Goal: Task Accomplishment & Management: Manage account settings

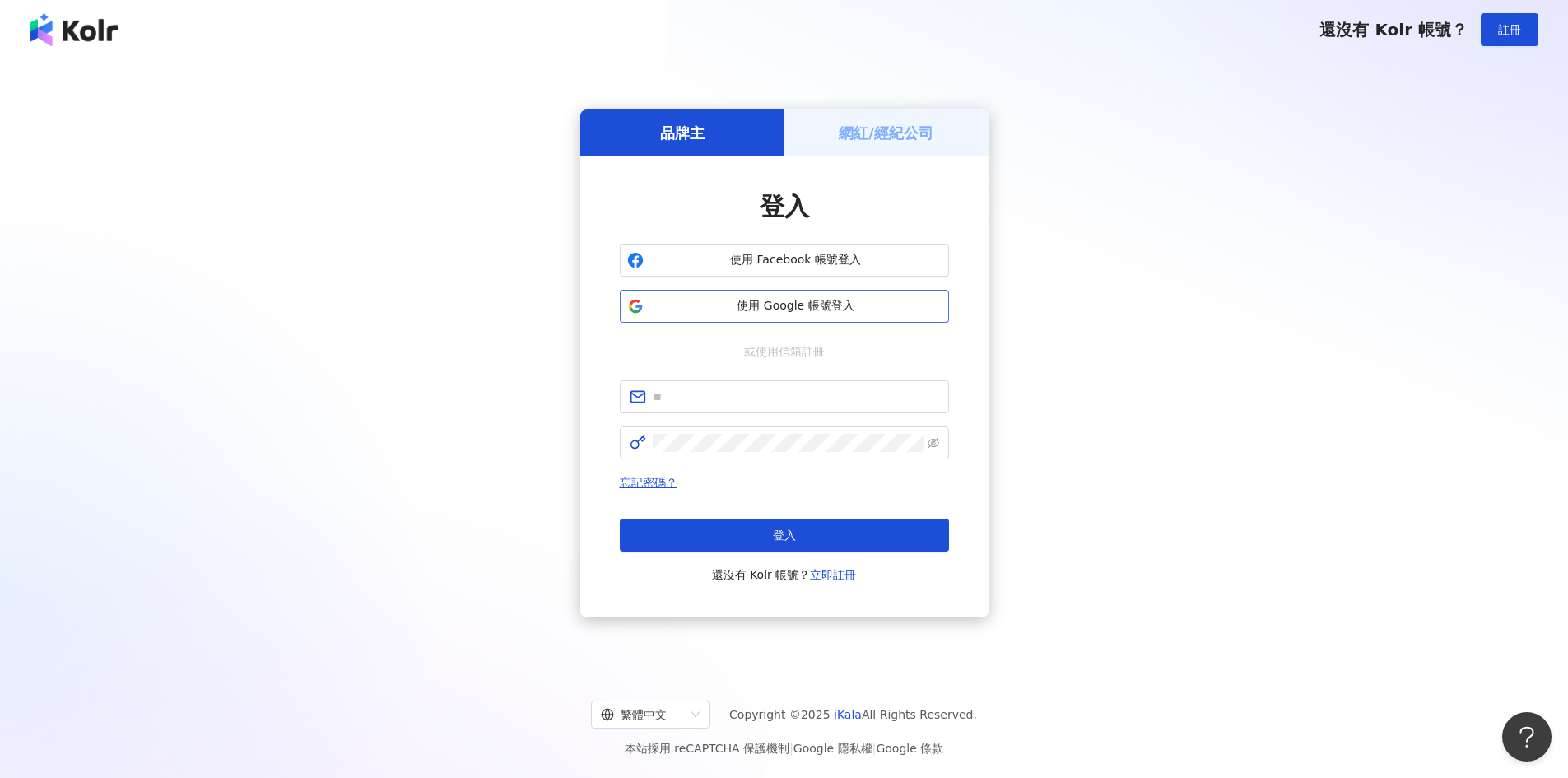
click at [789, 301] on span "使用 Google 帳號登入" at bounding box center [796, 306] width 291 height 16
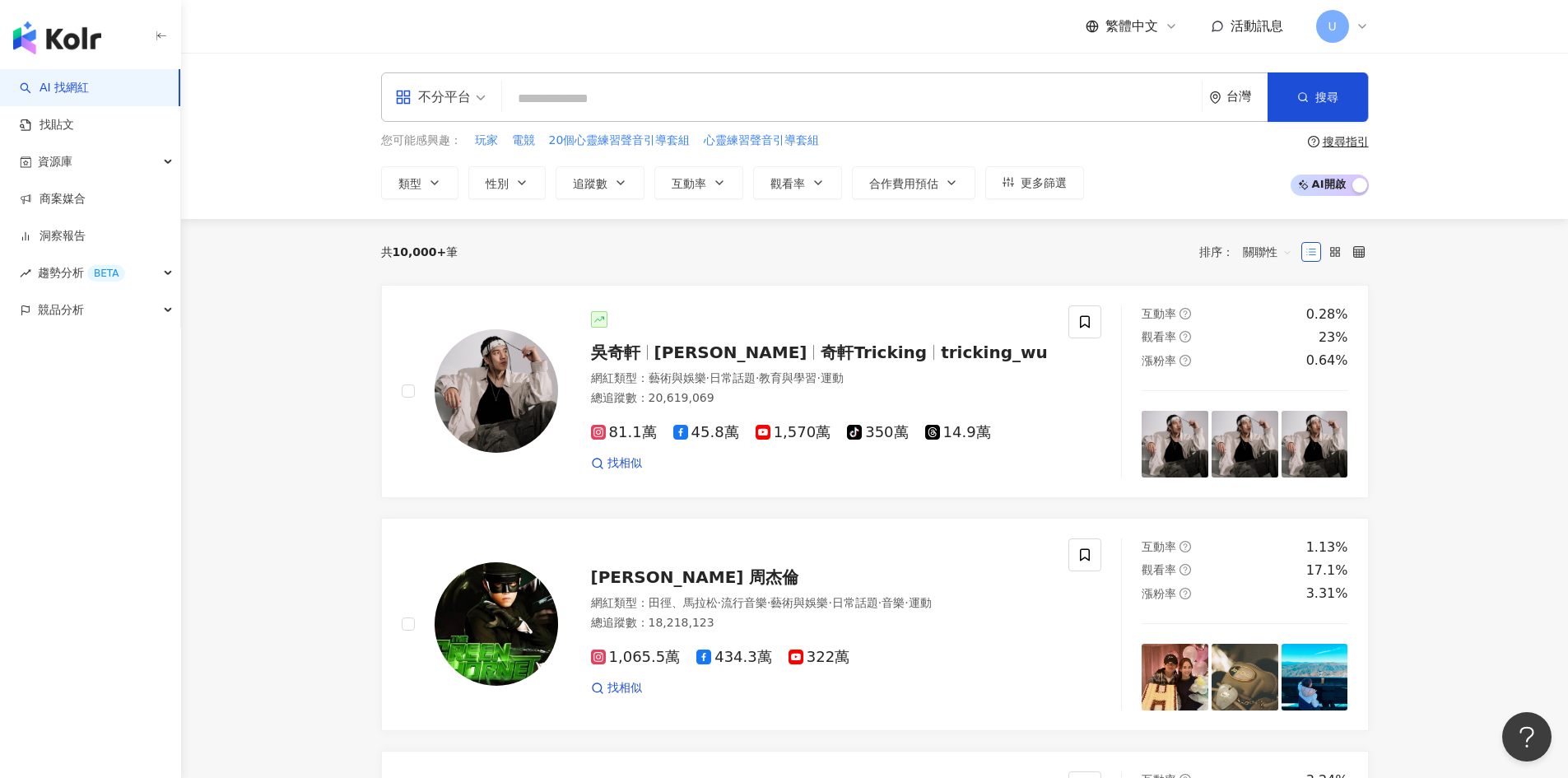
click at [1353, 21] on div "U" at bounding box center [1343, 26] width 53 height 33
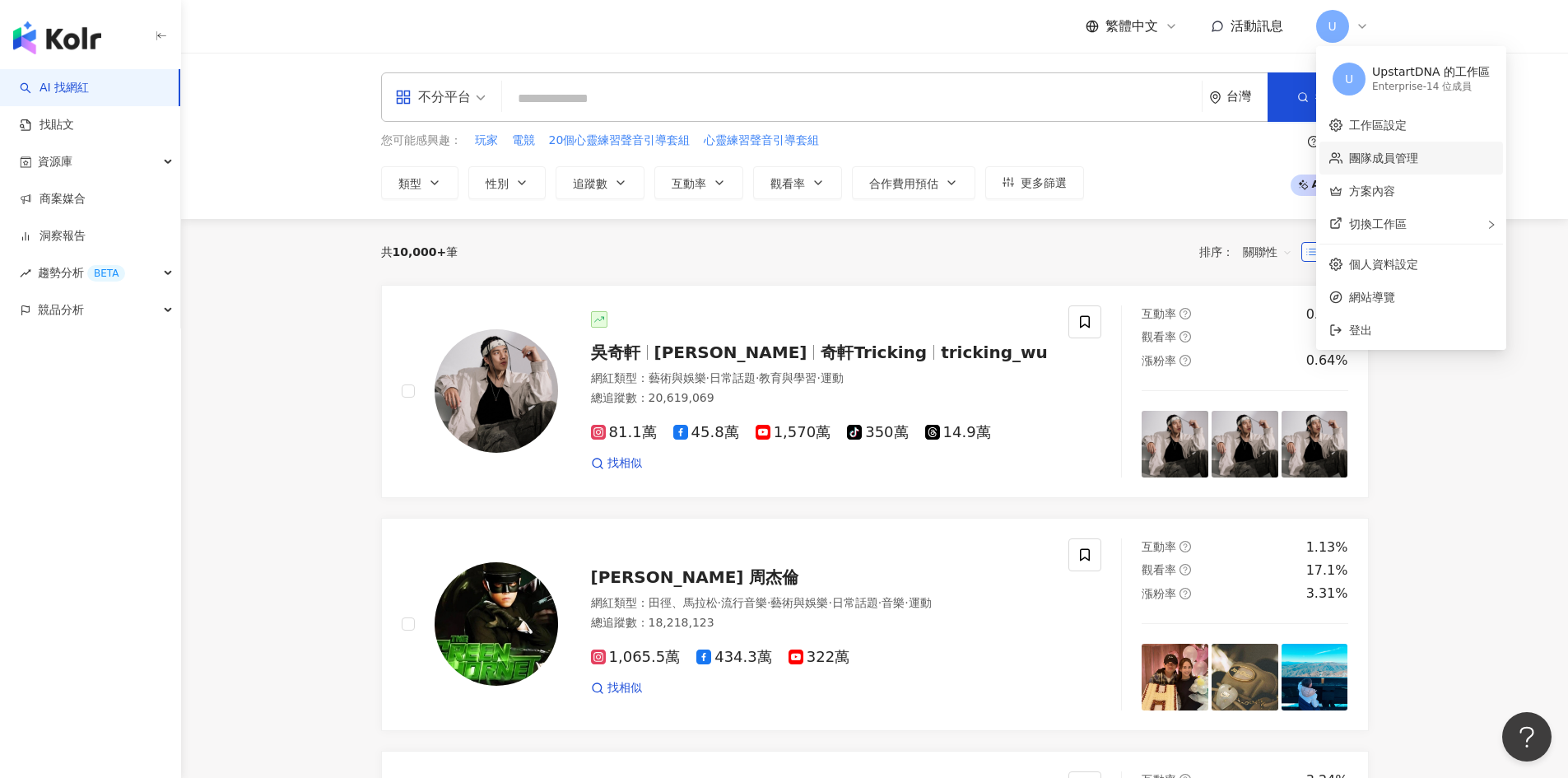
click at [1390, 153] on link "團隊成員管理" at bounding box center [1384, 157] width 69 height 13
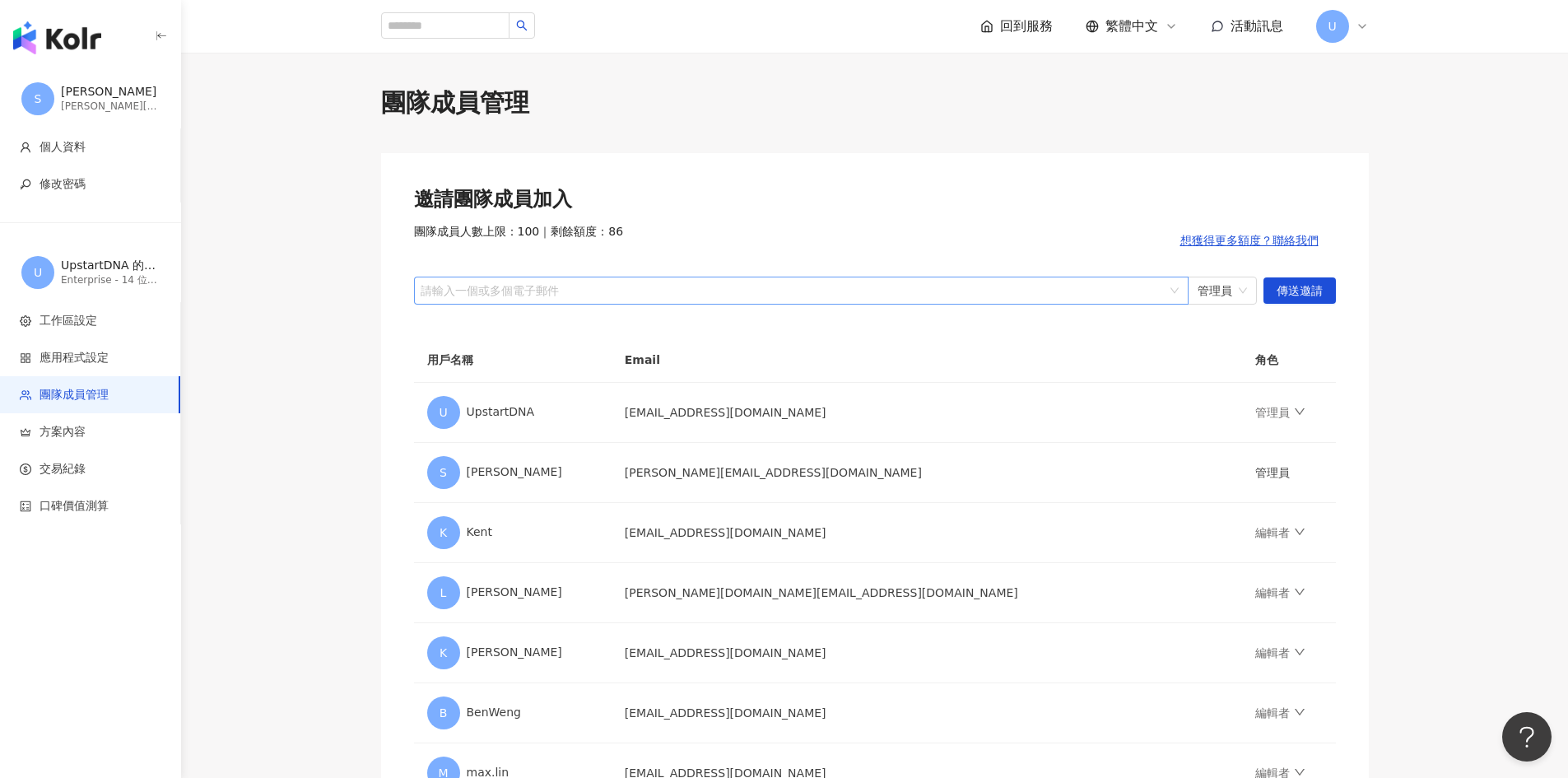
click at [710, 290] on div at bounding box center [793, 290] width 751 height 12
type input "*"
click at [1220, 282] on span "管理員" at bounding box center [1223, 290] width 50 height 26
type input "**********"
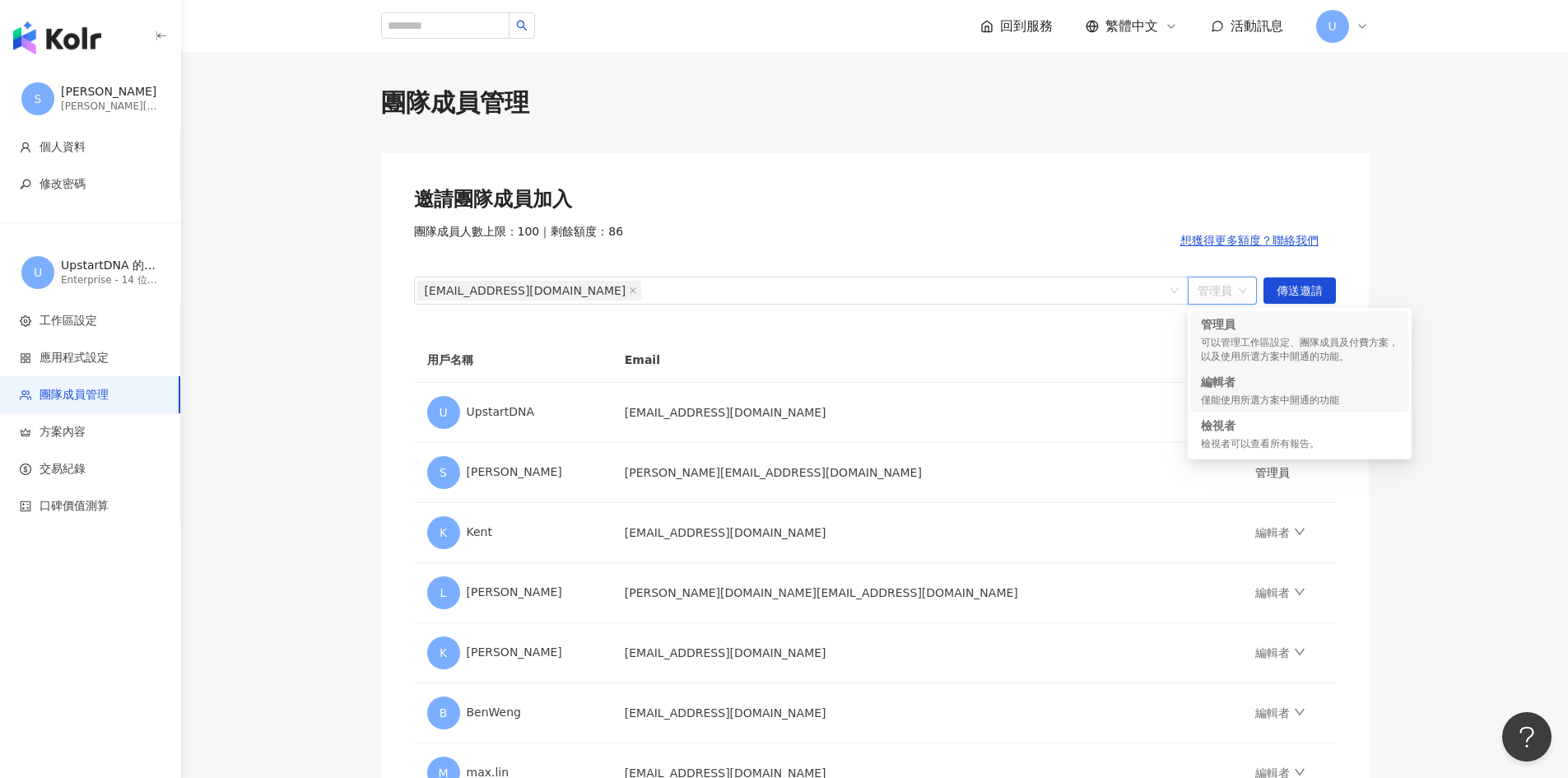
click at [1232, 393] on div "編輯者 僅能使用所選方案中開通的功能" at bounding box center [1299, 391] width 197 height 34
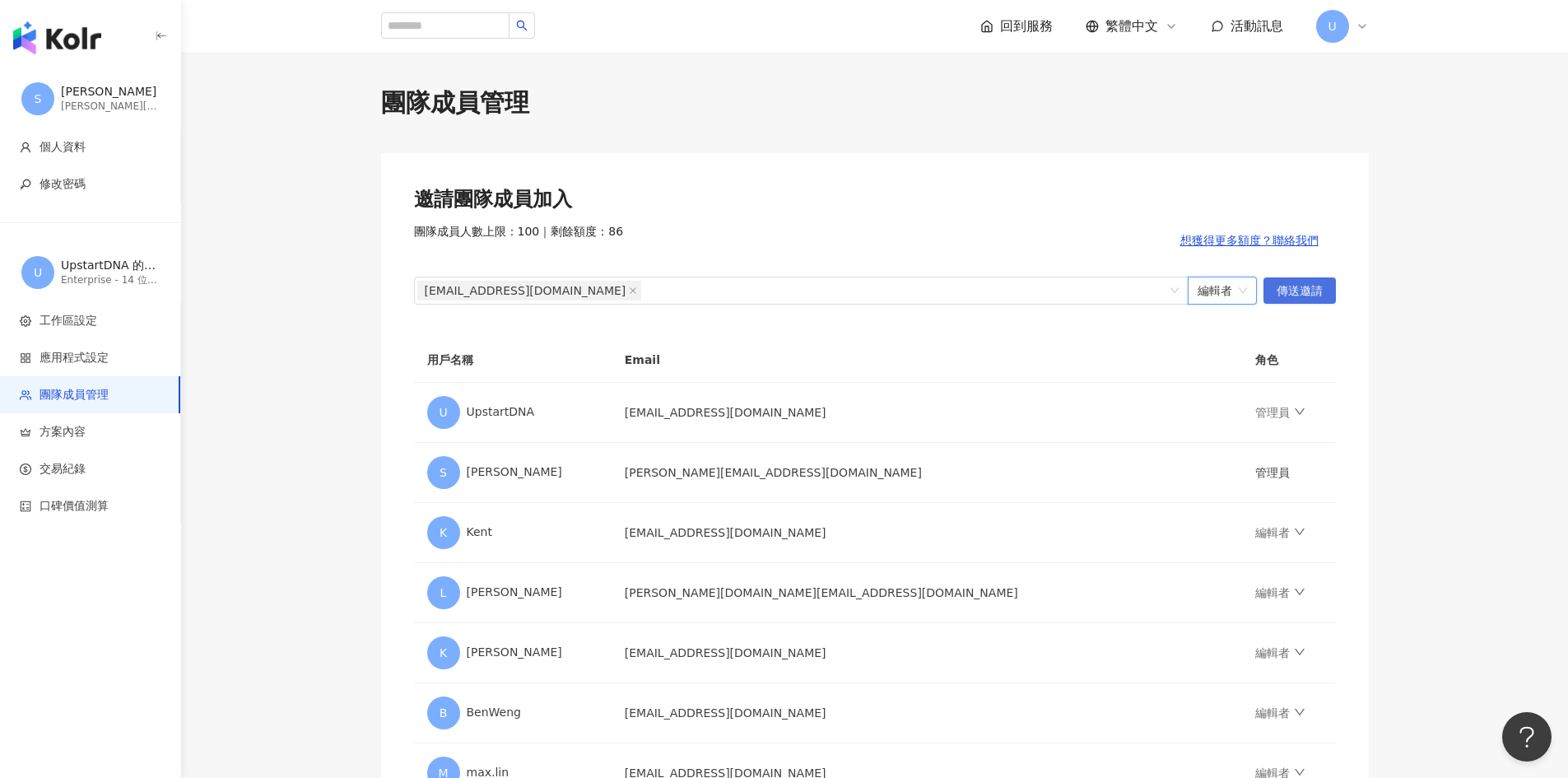
click at [1296, 299] on span "傳送邀請" at bounding box center [1300, 291] width 46 height 26
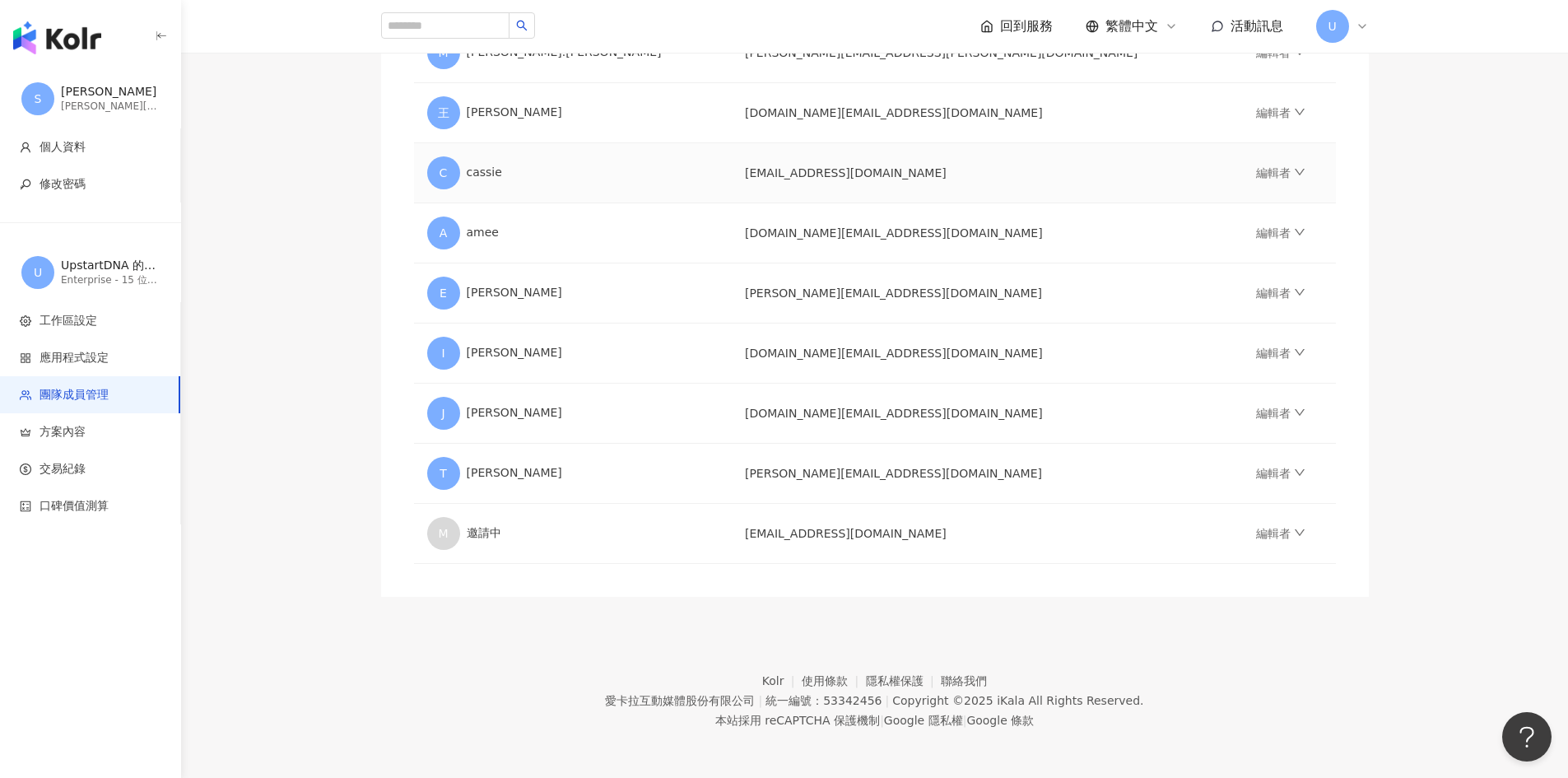
scroll to position [722, 0]
click at [817, 533] on td "[EMAIL_ADDRESS][DOMAIN_NAME]" at bounding box center [987, 532] width 512 height 60
copy td "[EMAIL_ADDRESS][DOMAIN_NAME]"
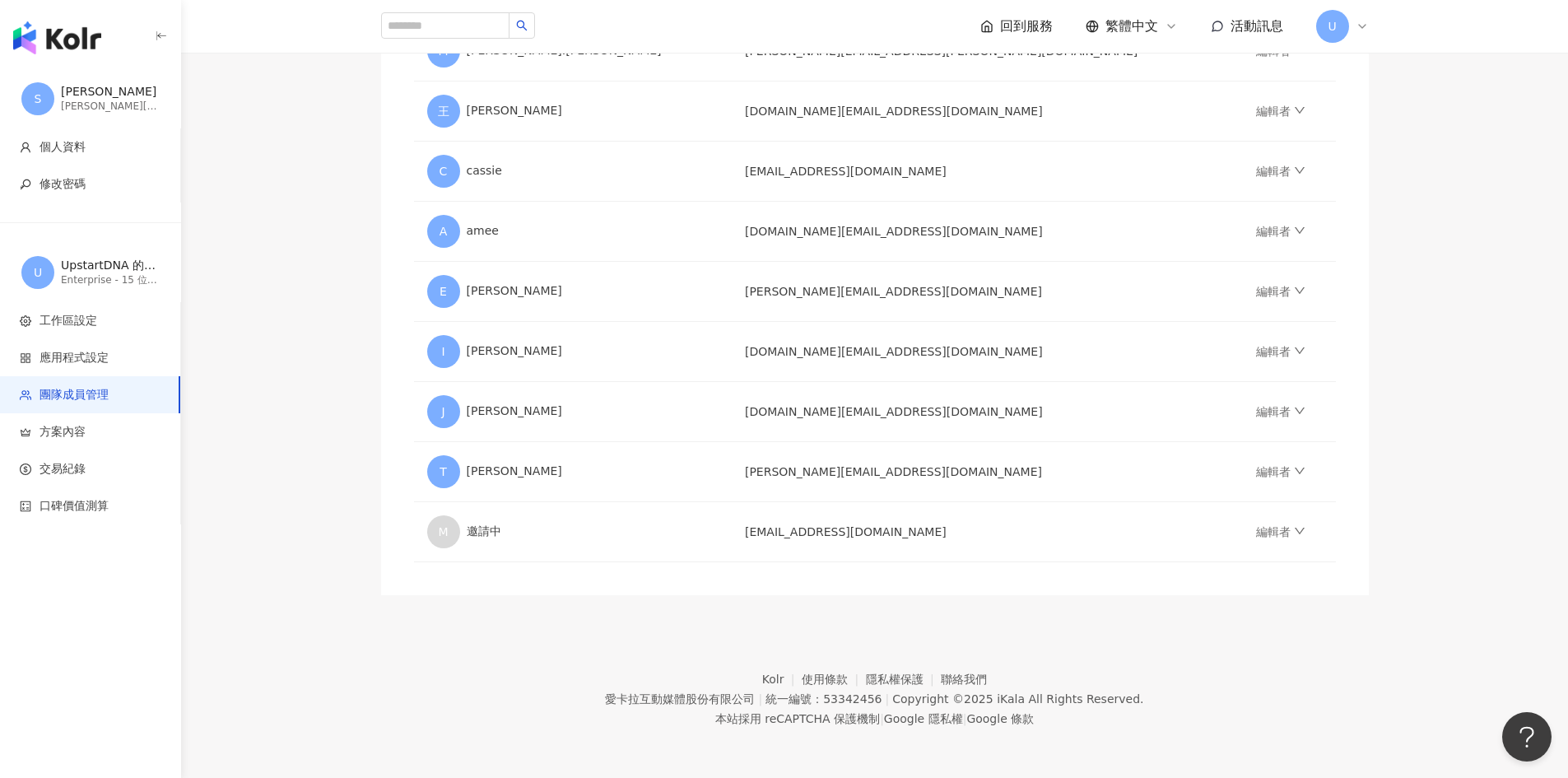
click at [763, 596] on footer "Kolr 使用條款 隱私權保護 聯絡我們 愛卡拉互動媒體股份有限公司 | 統一編號：53342456 | Copyright © 2025 iKala All…" at bounding box center [875, 687] width 1387 height 183
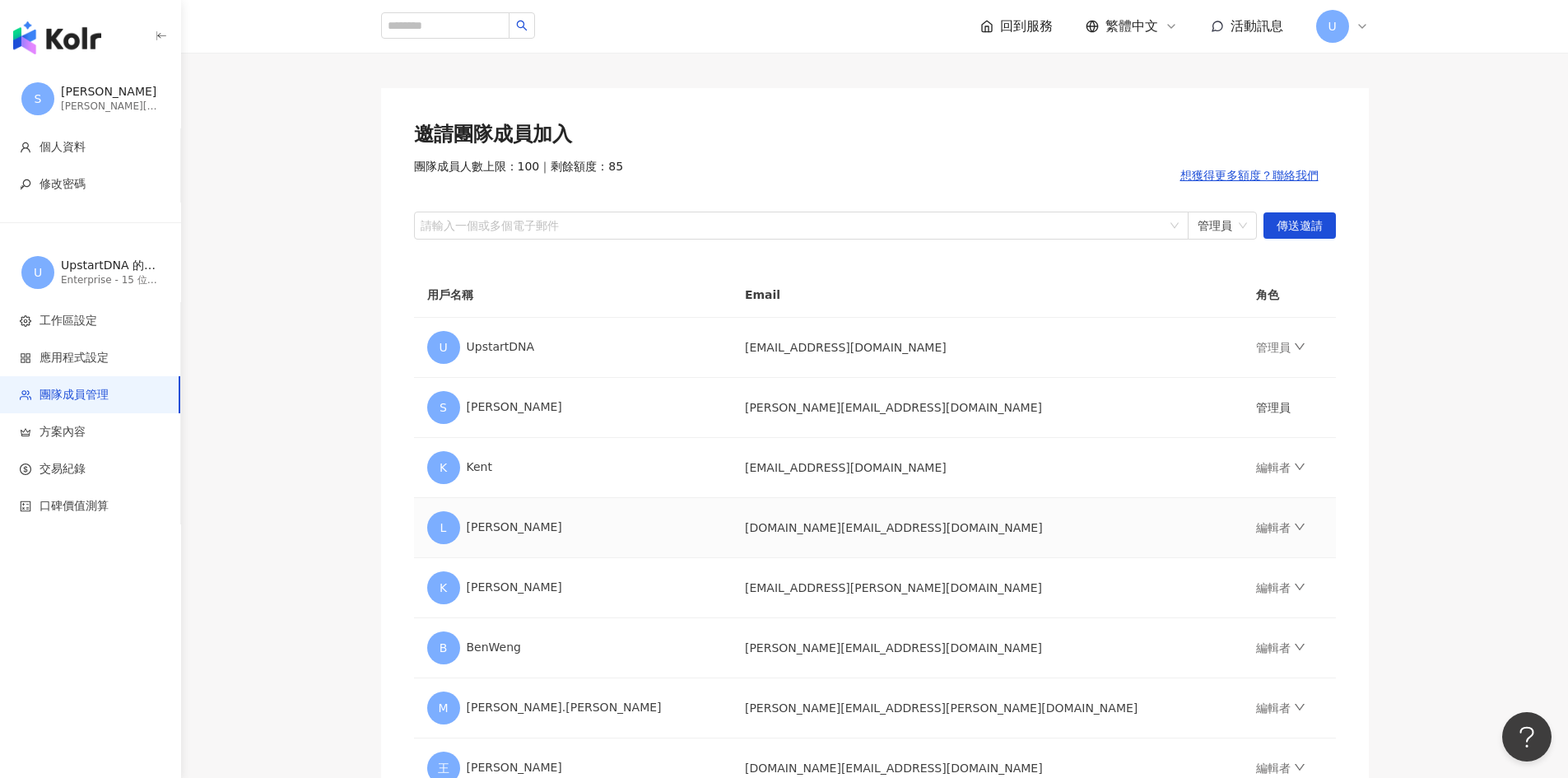
scroll to position [63, 0]
click at [601, 233] on div at bounding box center [793, 226] width 751 height 12
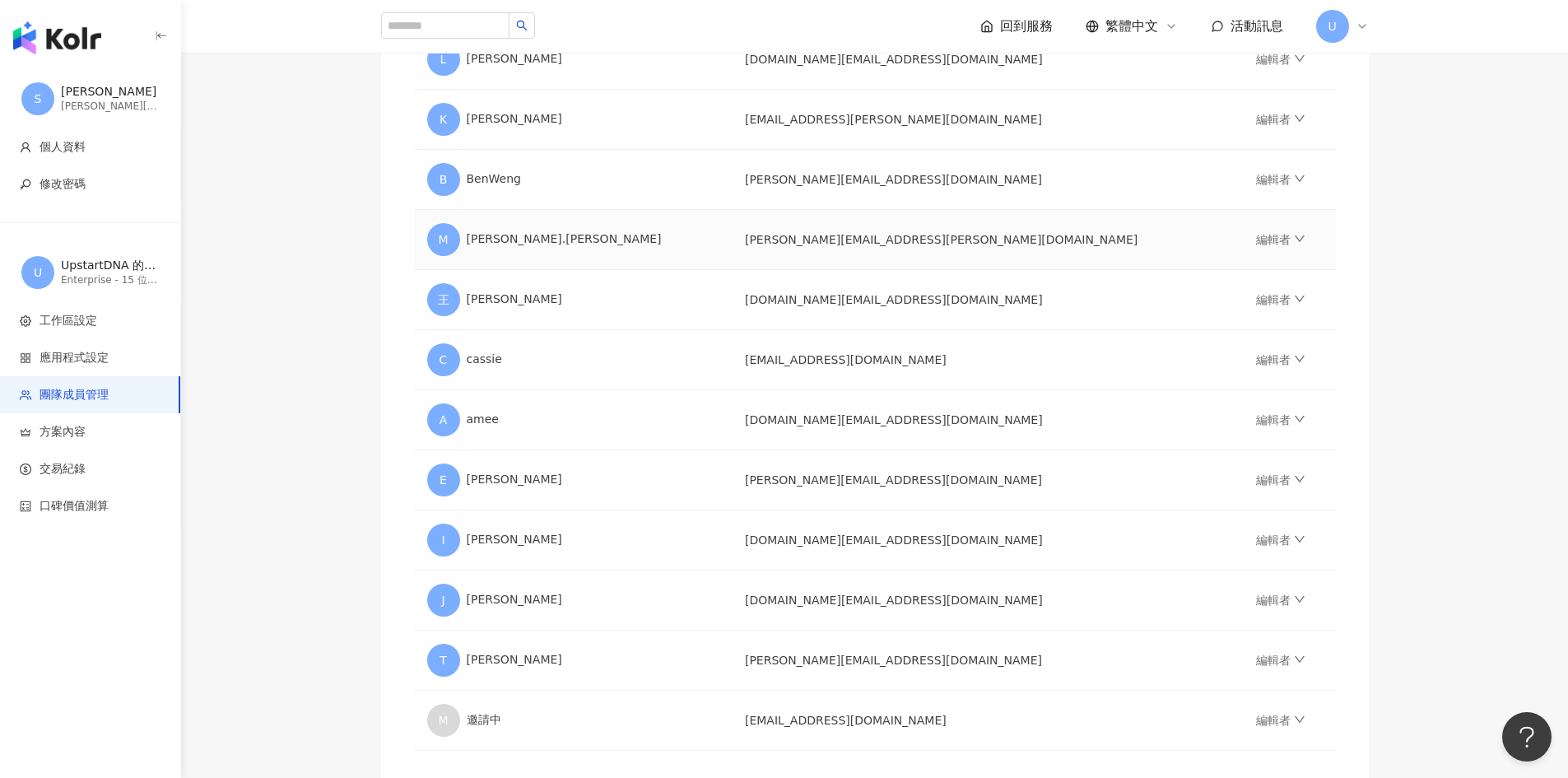
scroll to position [558, 0]
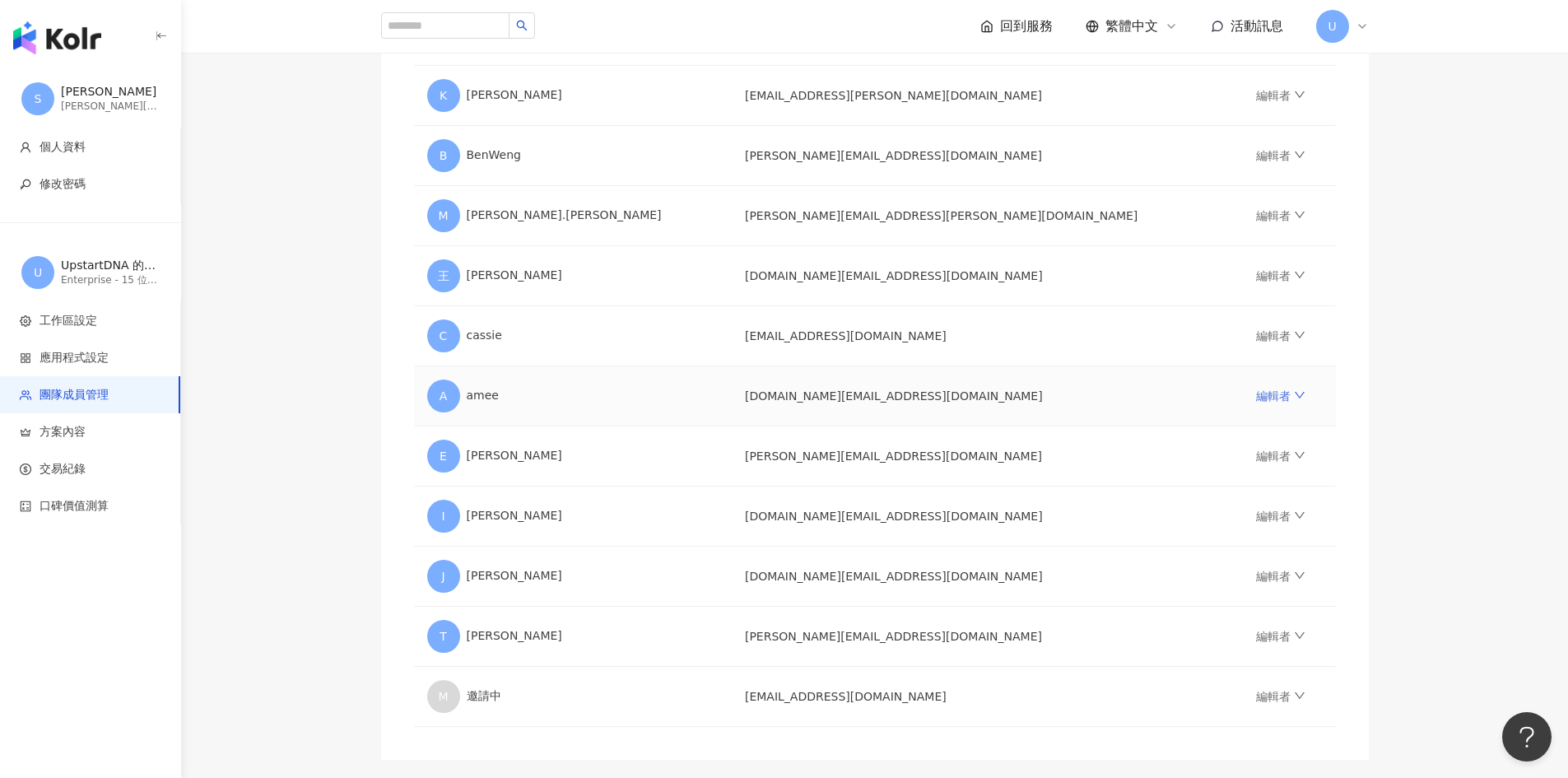
click at [1256, 397] on link "編輯者" at bounding box center [1281, 395] width 50 height 13
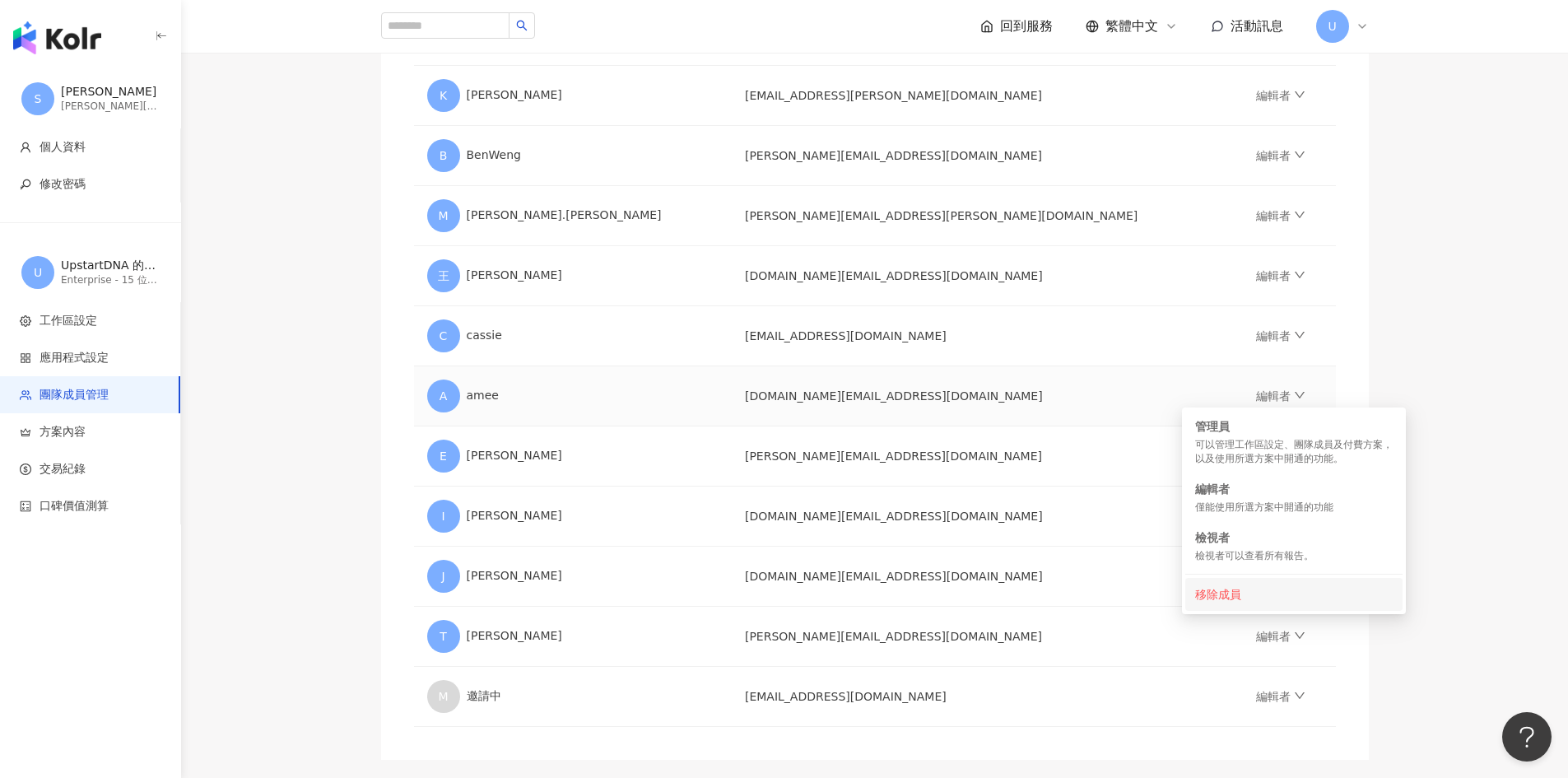
click at [1223, 588] on div "移除成員" at bounding box center [1294, 594] width 197 height 18
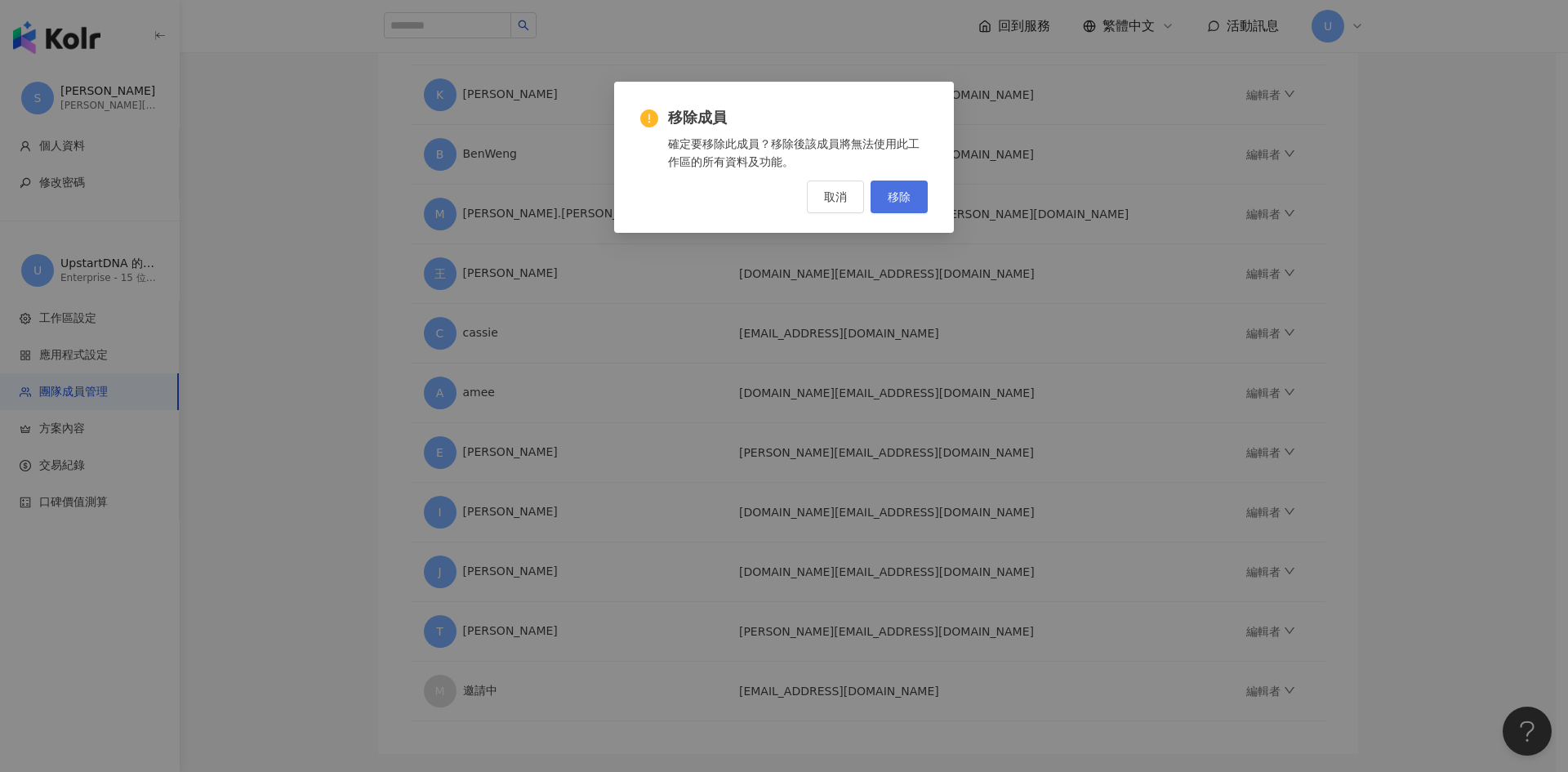
click at [886, 192] on button "移除" at bounding box center [899, 197] width 57 height 33
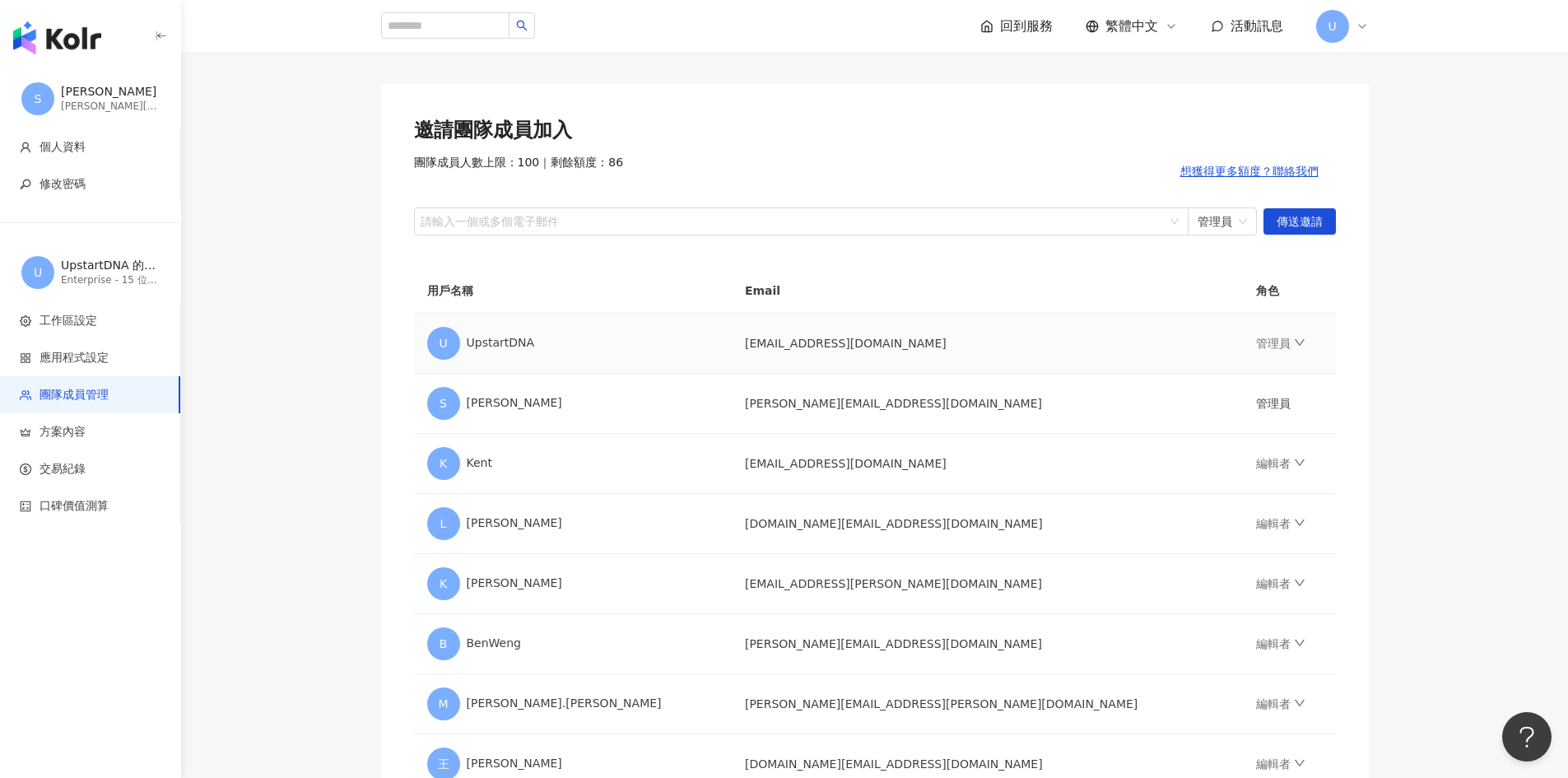
scroll to position [0, 0]
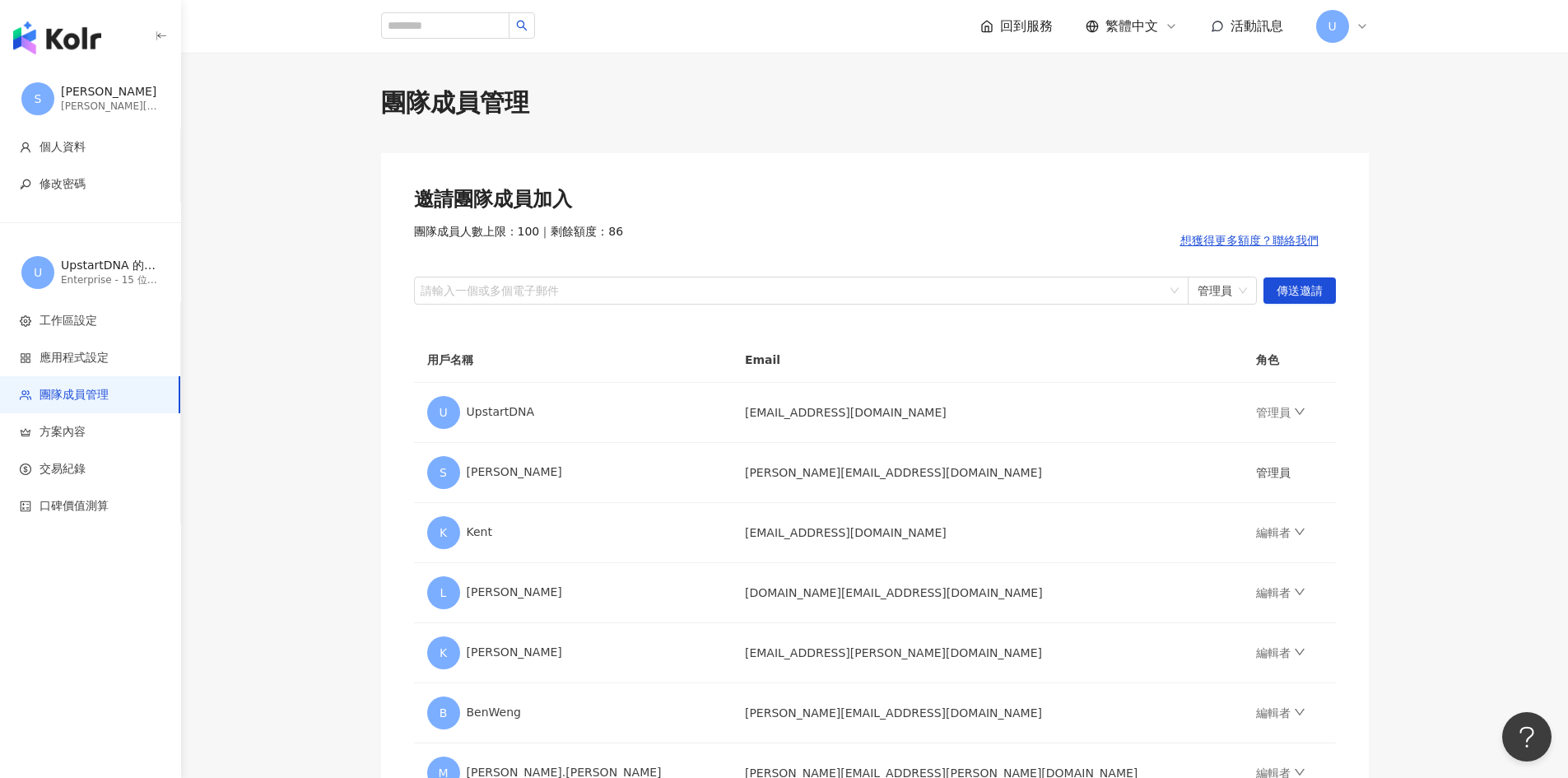
click at [61, 42] on img "button" at bounding box center [56, 38] width 88 height 33
